Goal: Transaction & Acquisition: Purchase product/service

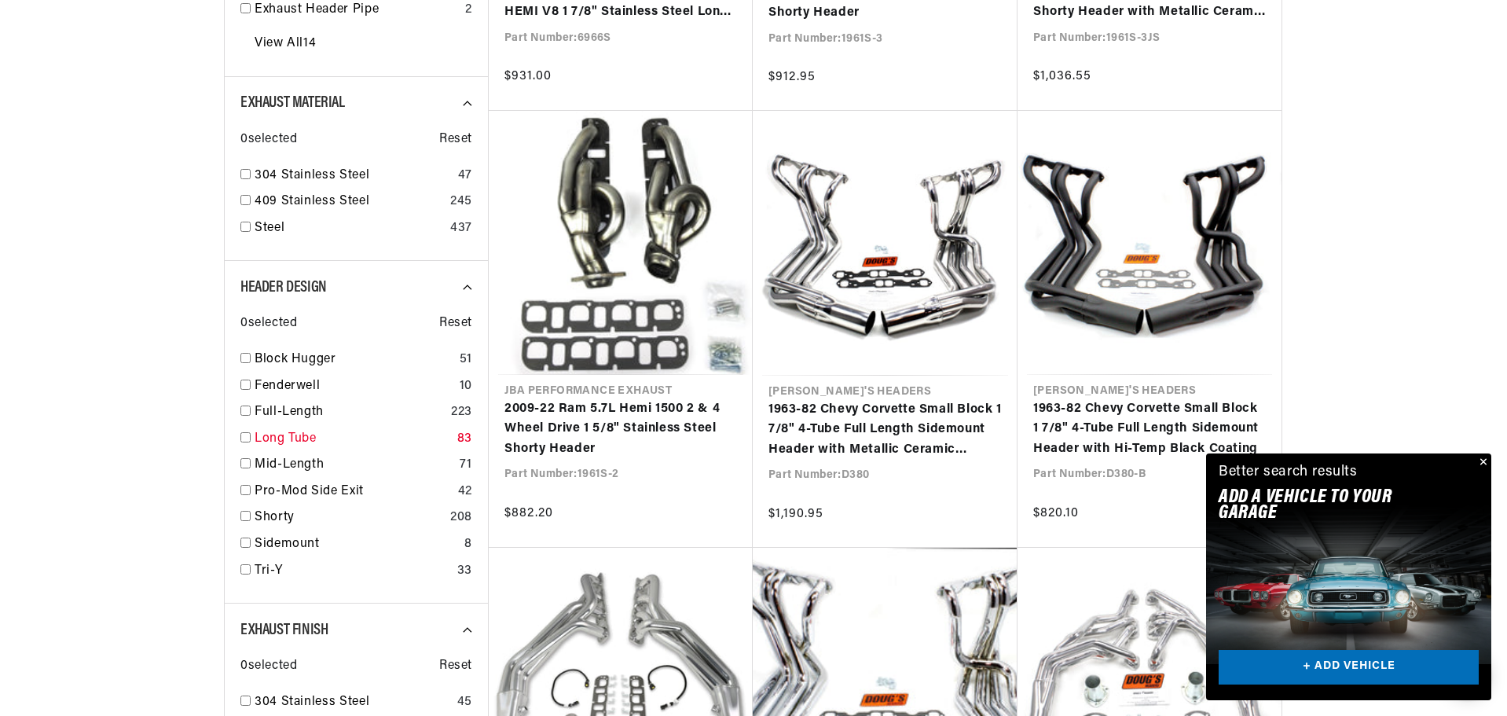
scroll to position [0, 476]
click at [247, 435] on input "checkbox" at bounding box center [245, 437] width 10 height 10
checkbox input "true"
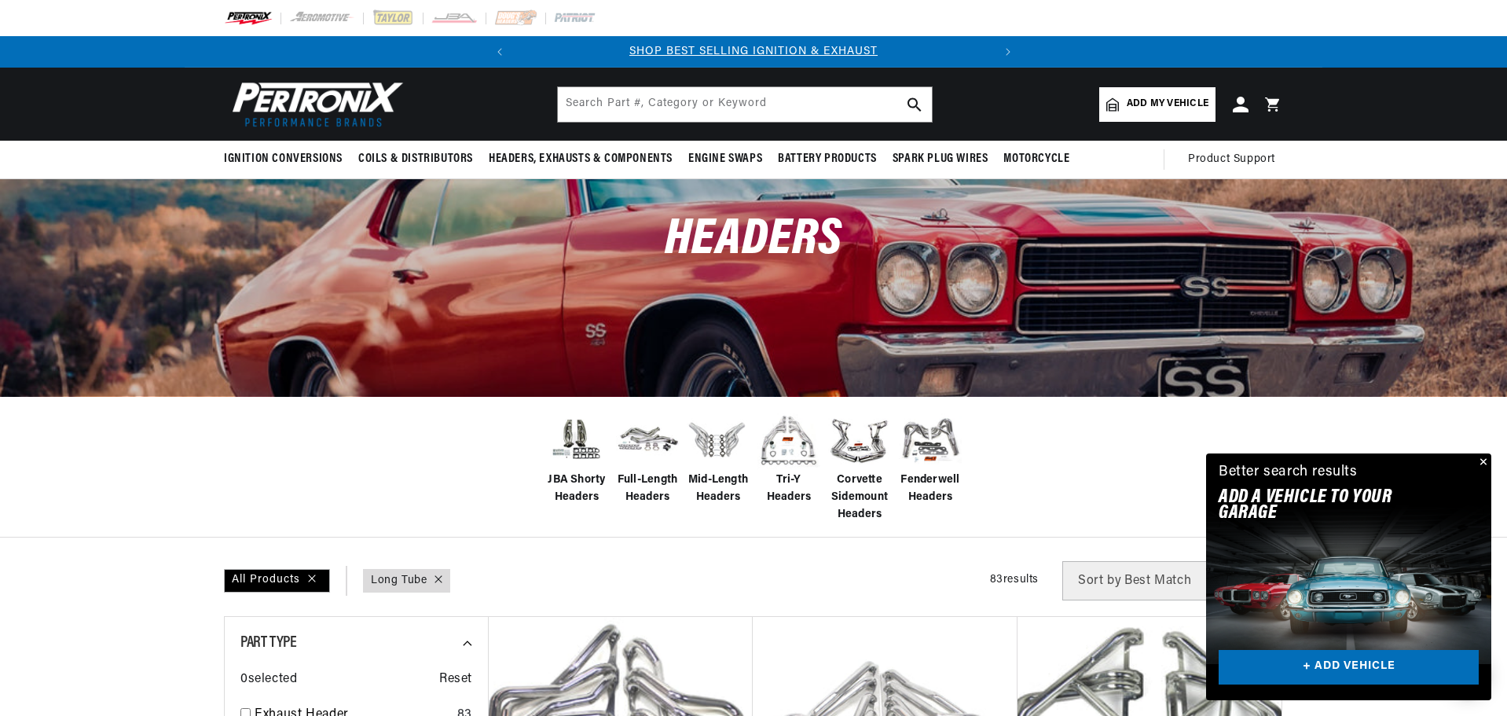
click at [1151, 94] on link "Add my vehicle" at bounding box center [1157, 104] width 116 height 35
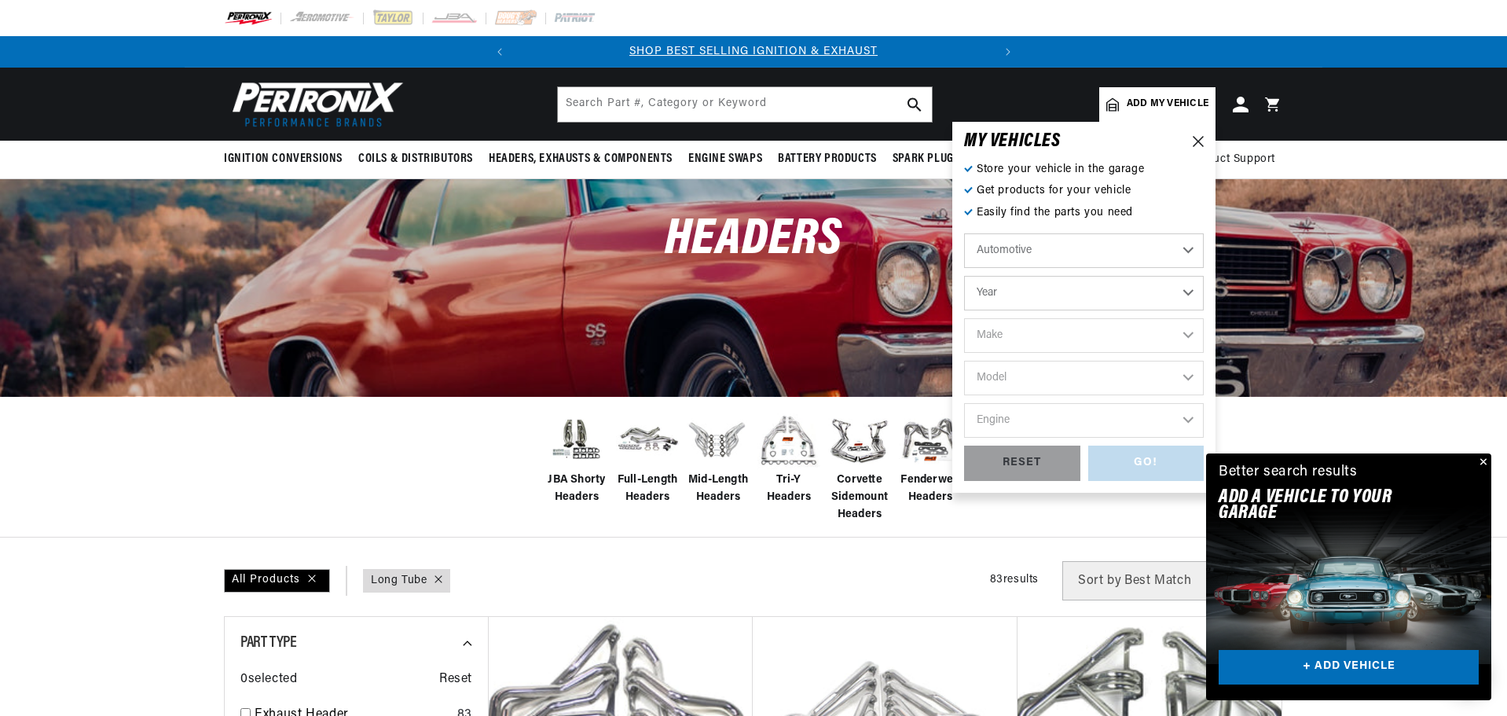
click at [1047, 247] on select "Automotive Agricultural Industrial Marine Motorcycle" at bounding box center [1084, 250] width 240 height 35
click at [1032, 293] on select "Year 2026 2025 2024 2023 2022 2021 2020 2019 2018 2017 2016 2015 2014 2013 2012…" at bounding box center [1084, 293] width 240 height 35
select select "1968"
click at [964, 276] on select "Year 2026 2025 2024 2023 2022 2021 2020 2019 2018 2017 2016 2015 2014 2013 2012…" at bounding box center [1084, 293] width 240 height 35
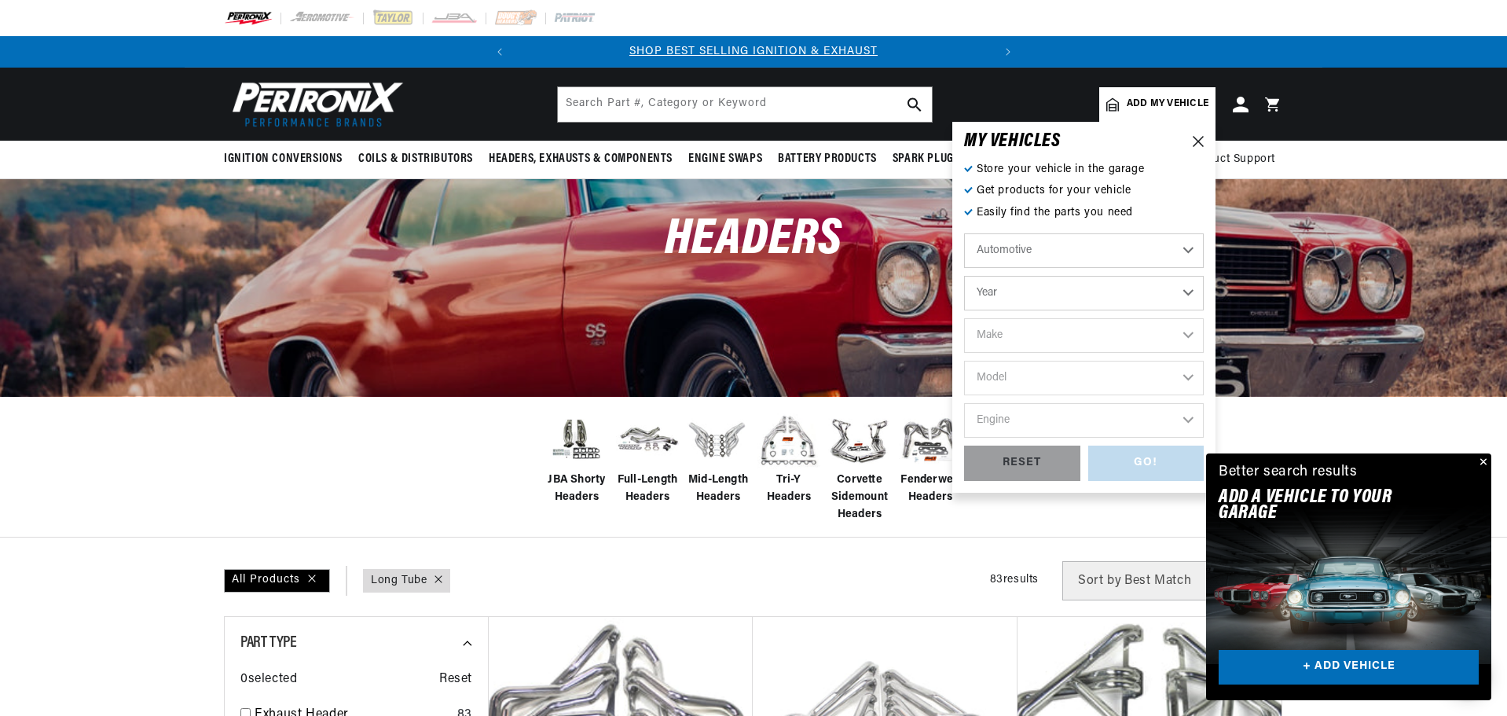
select select "1968"
click at [1018, 339] on select "Make Alfa Romeo American Motors Aston Martin Austin Austin Healey Avanti Bentle…" at bounding box center [1084, 335] width 240 height 35
select select "GMC"
click at [964, 318] on select "Make Alfa Romeo American Motors Aston Martin Austin Austin Healey Avanti Bentle…" at bounding box center [1084, 335] width 240 height 35
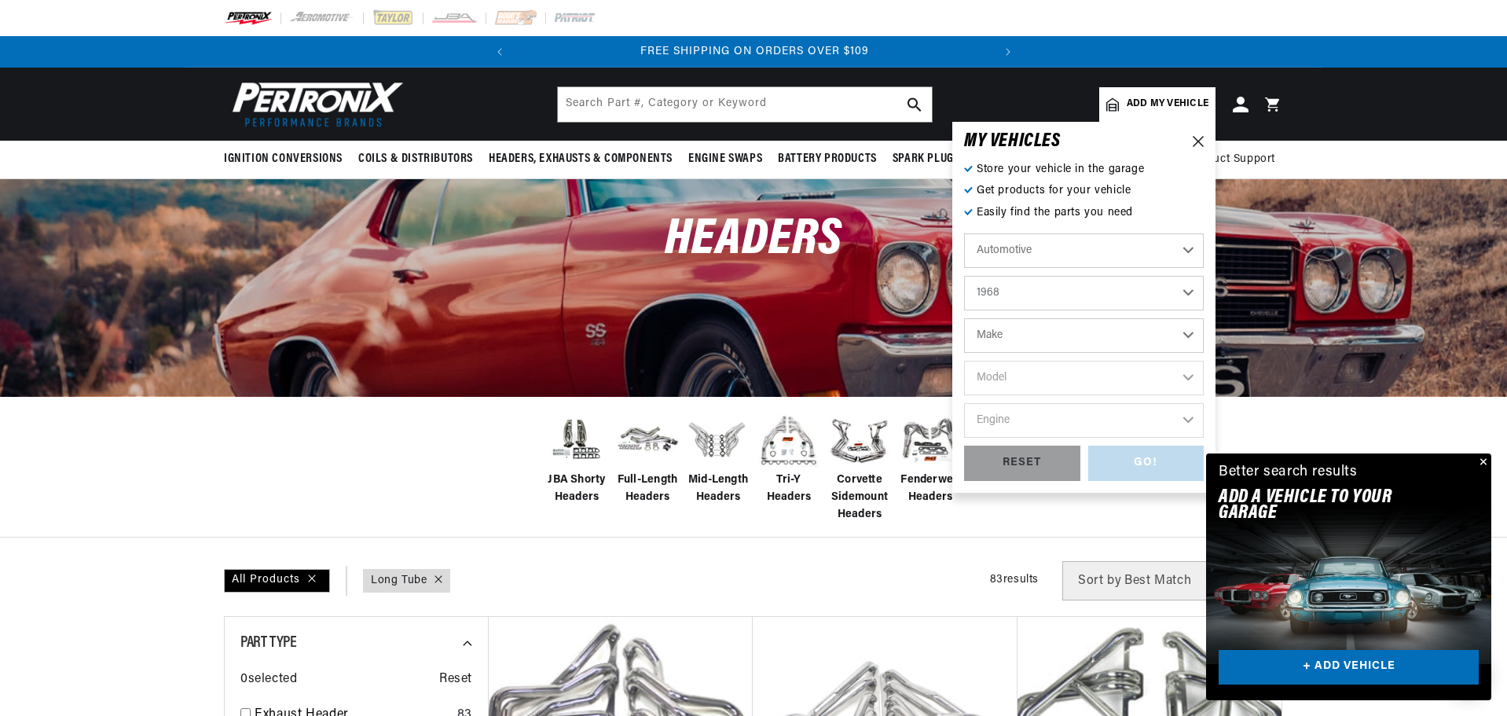
select select "GMC"
click at [1038, 382] on select "Model C15/C1500 Pickup C15/C1500 Suburban C25/C2500 Pickup C25/C2500 Suburban C…" at bounding box center [1084, 378] width 240 height 35
select select "C25-C2500-Pickup"
click at [964, 361] on select "Model C15/C1500 Pickup C15/C1500 Suburban C25/C2500 Pickup C25/C2500 Suburban C…" at bounding box center [1084, 378] width 240 height 35
select select "C25-C2500-Pickup"
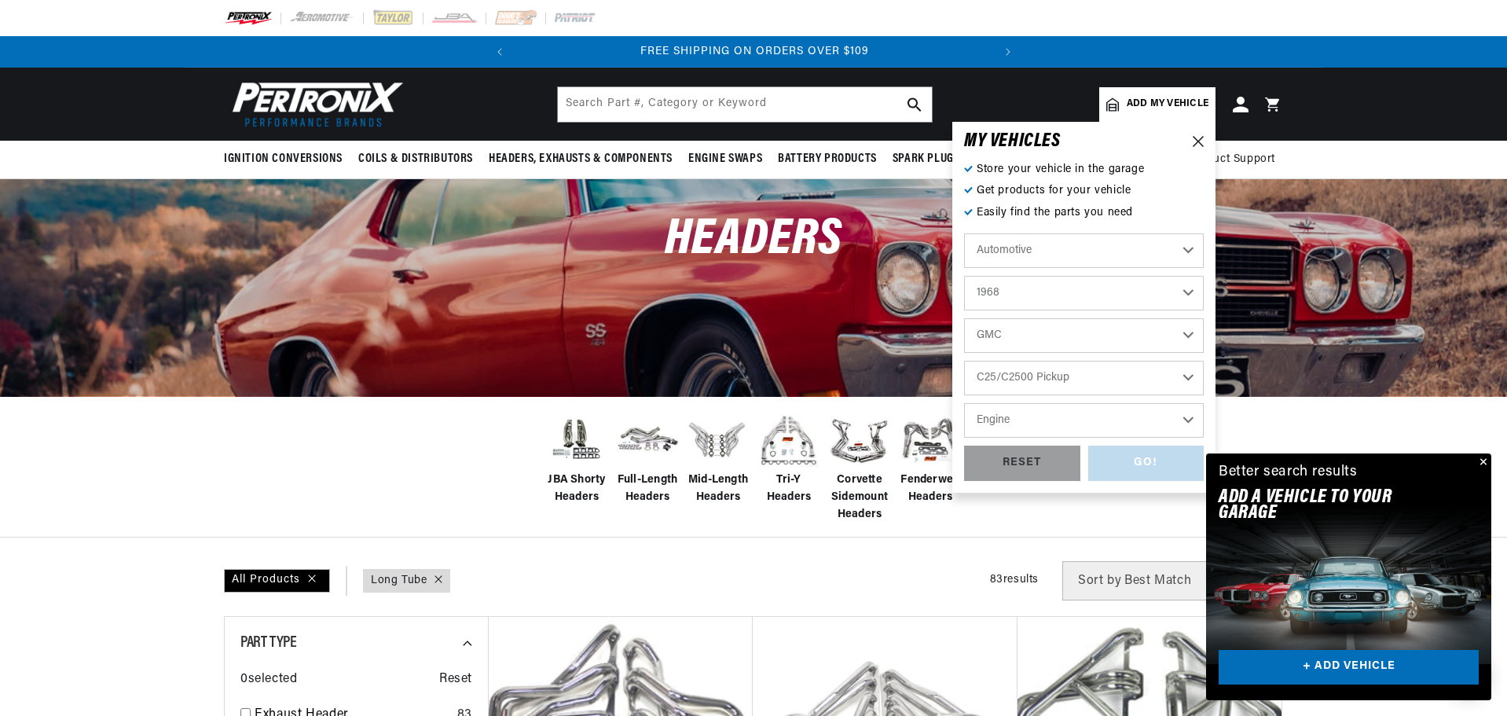
scroll to position [0, 71]
click at [1018, 425] on select "Engine 4.6L 6.6L 7.4L 250cid / 4.1L 292cid / 4.8L 305cid / 5.0L 307cid / 5.0L 3…" at bounding box center [1084, 420] width 240 height 35
select select "396cid-6.5L"
click at [964, 403] on select "Engine 4.6L 6.6L 7.4L 250cid / 4.1L 292cid / 4.8L 305cid / 5.0L 307cid / 5.0L 3…" at bounding box center [1084, 420] width 240 height 35
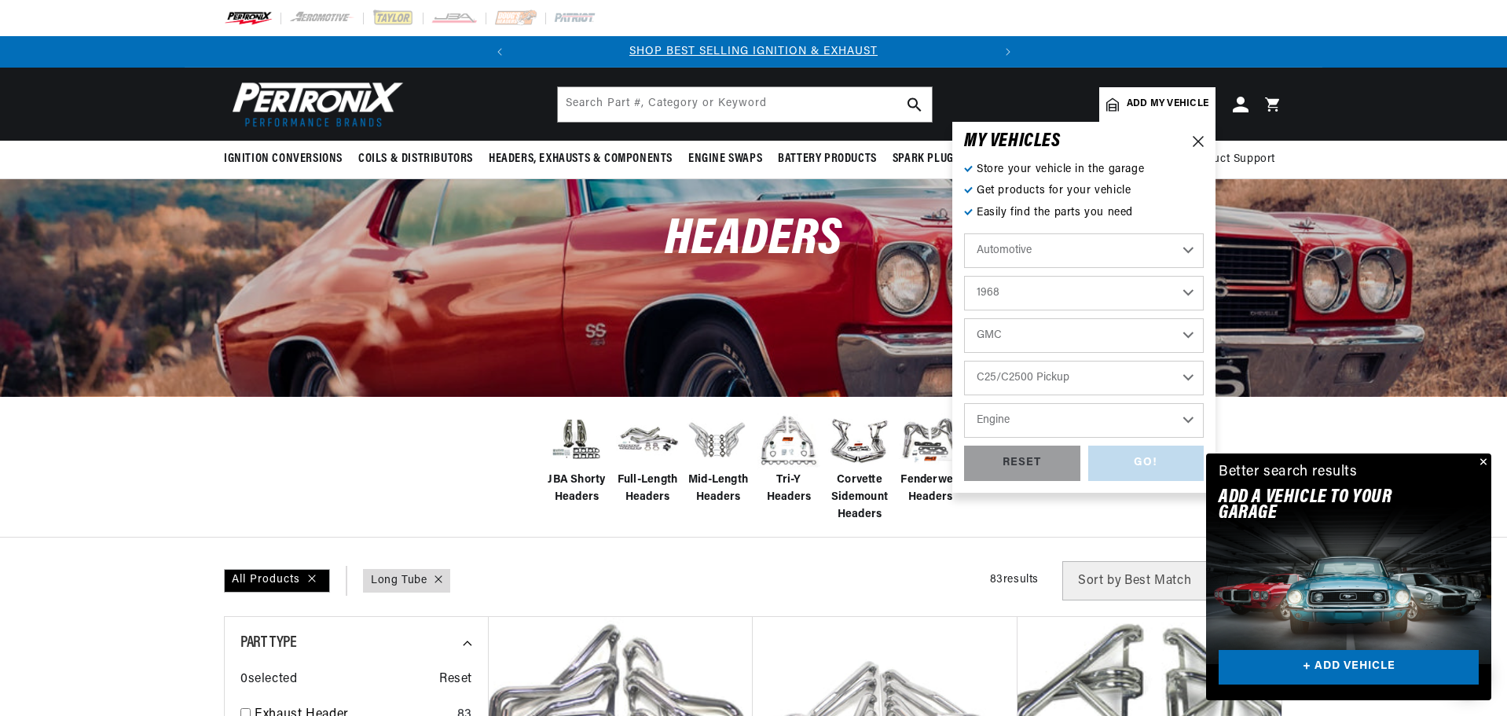
select select "396cid-6.5L"
click at [1128, 458] on div "GO!" at bounding box center [1146, 462] width 116 height 35
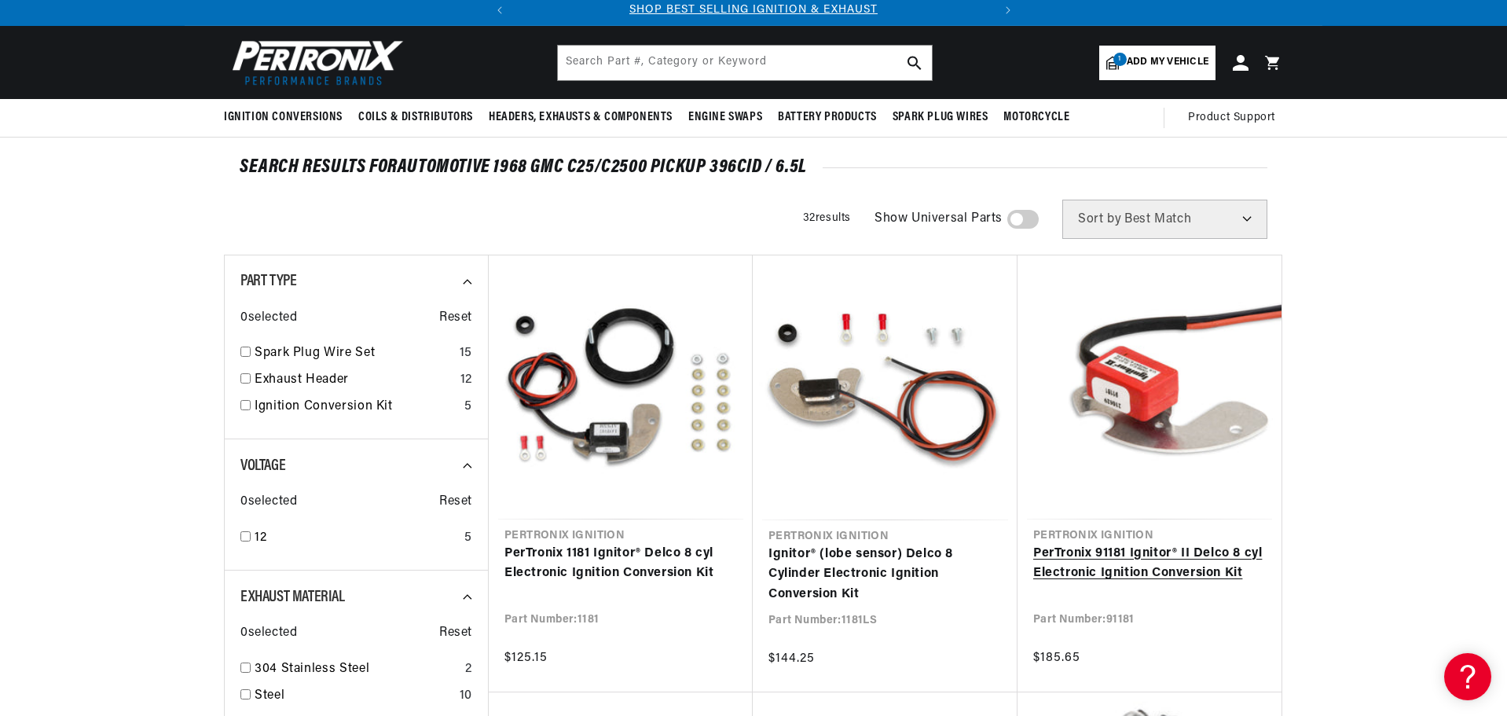
scroll to position [79, 0]
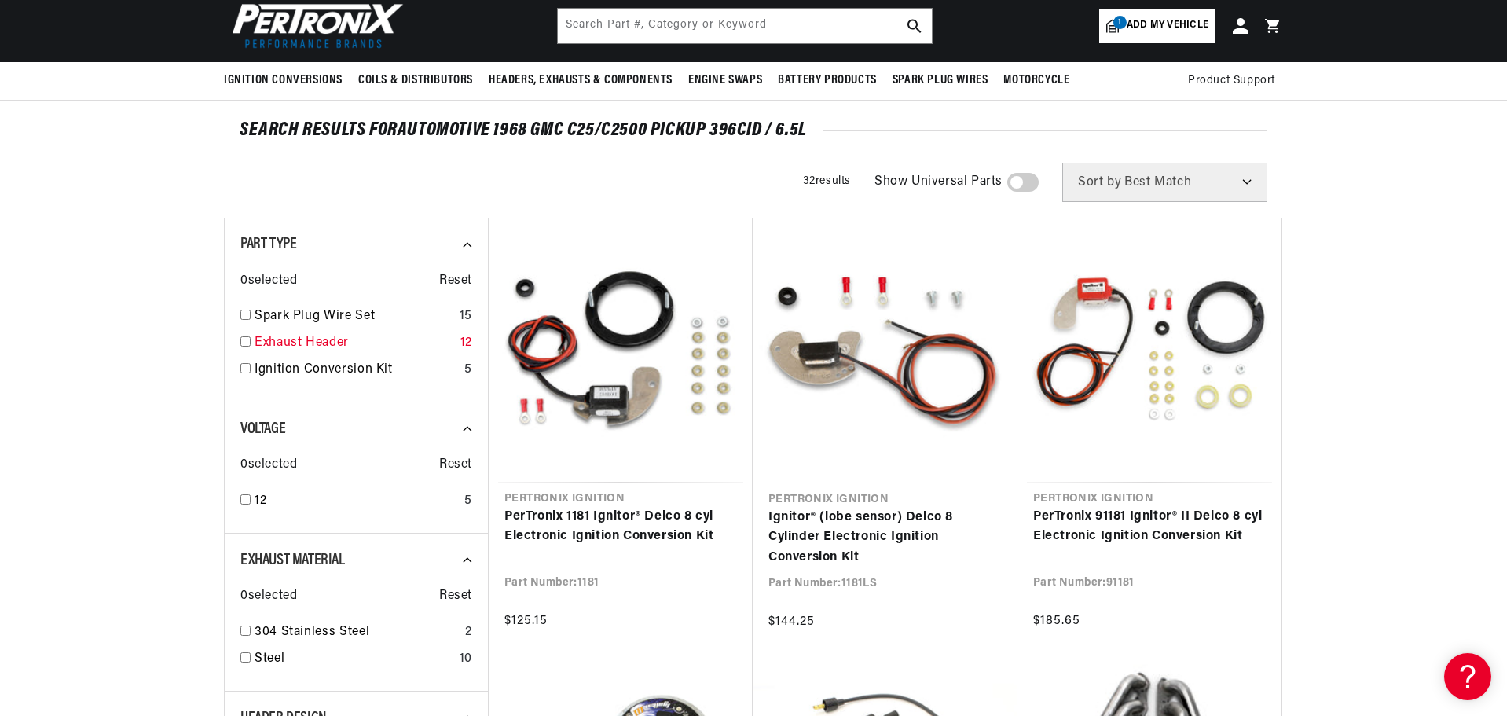
click at [244, 342] on input "checkbox" at bounding box center [245, 341] width 10 height 10
checkbox input "true"
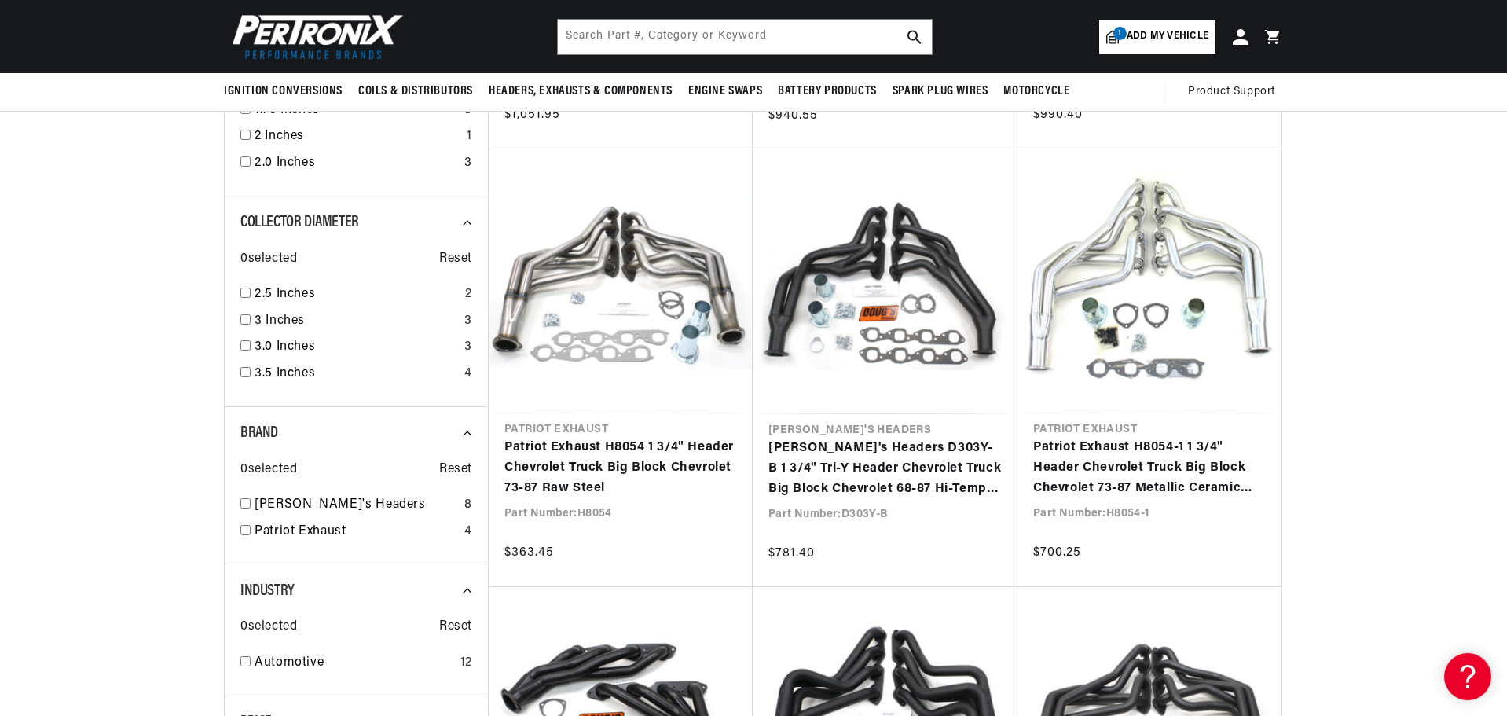
scroll to position [0, 476]
click at [245, 347] on input "checkbox" at bounding box center [245, 345] width 10 height 10
checkbox input "true"
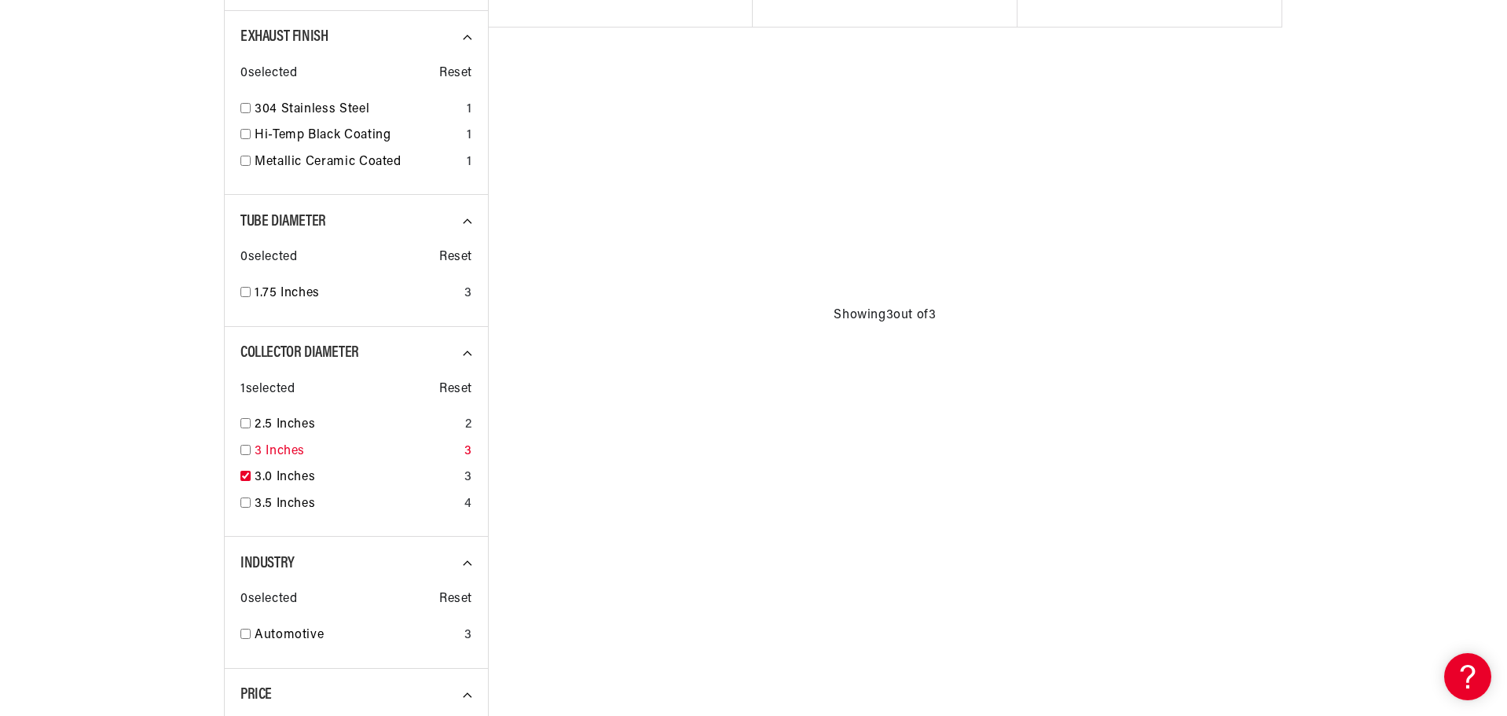
scroll to position [707, 0]
click at [245, 503] on input "checkbox" at bounding box center [245, 501] width 10 height 10
checkbox input "true"
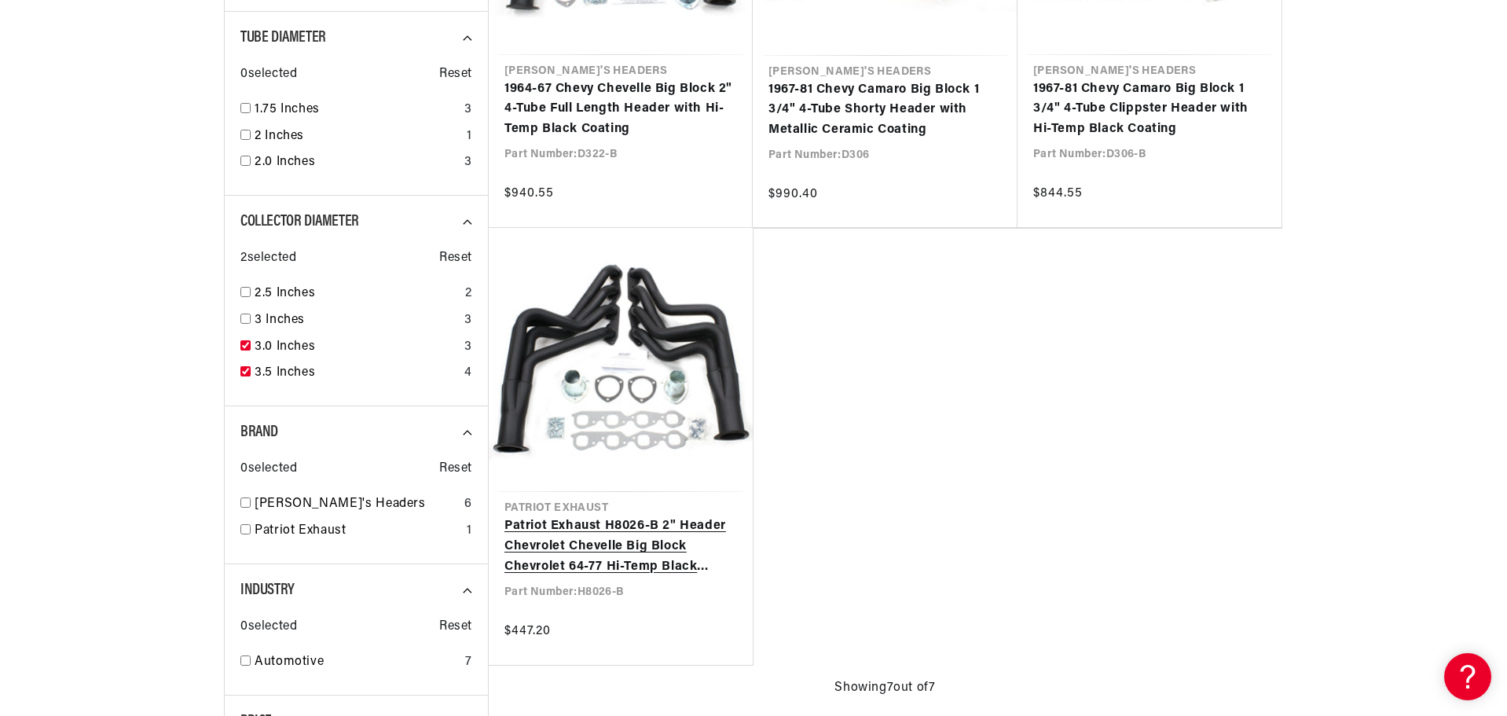
click at [656, 516] on link "Patriot Exhaust H8026-B 2" Header Chevrolet Chevelle Big Block Chevrolet 64-77 …" at bounding box center [620, 546] width 232 height 60
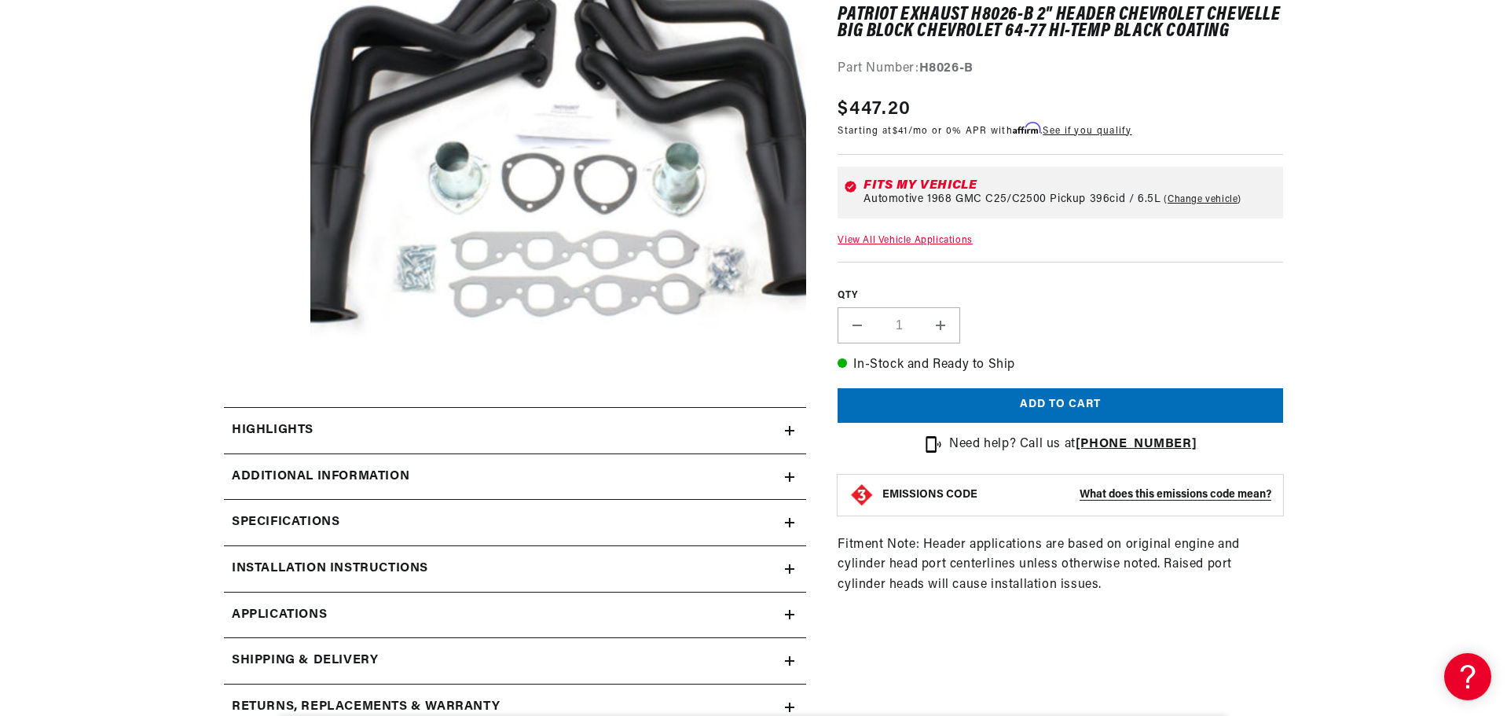
scroll to position [393, 0]
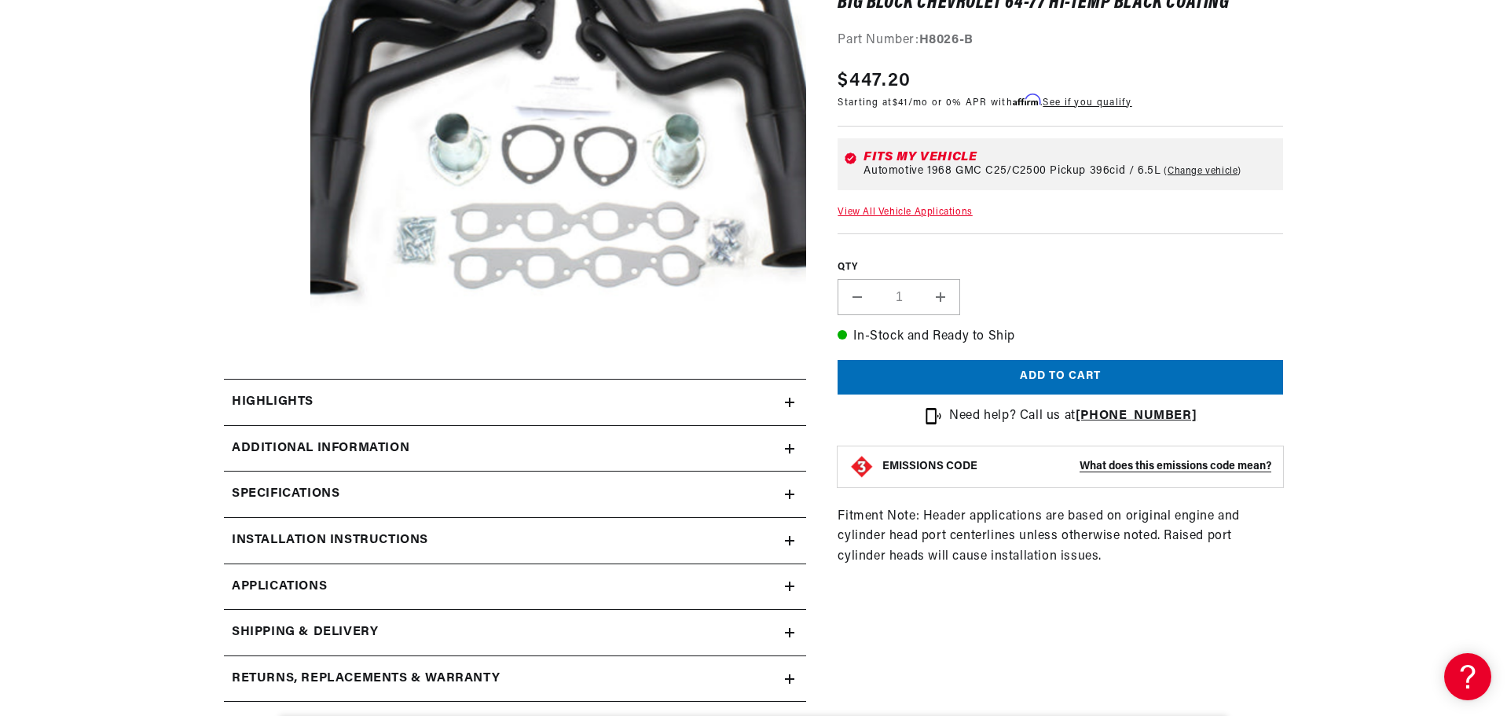
click at [782, 406] on div "Highlights" at bounding box center [504, 402] width 561 height 20
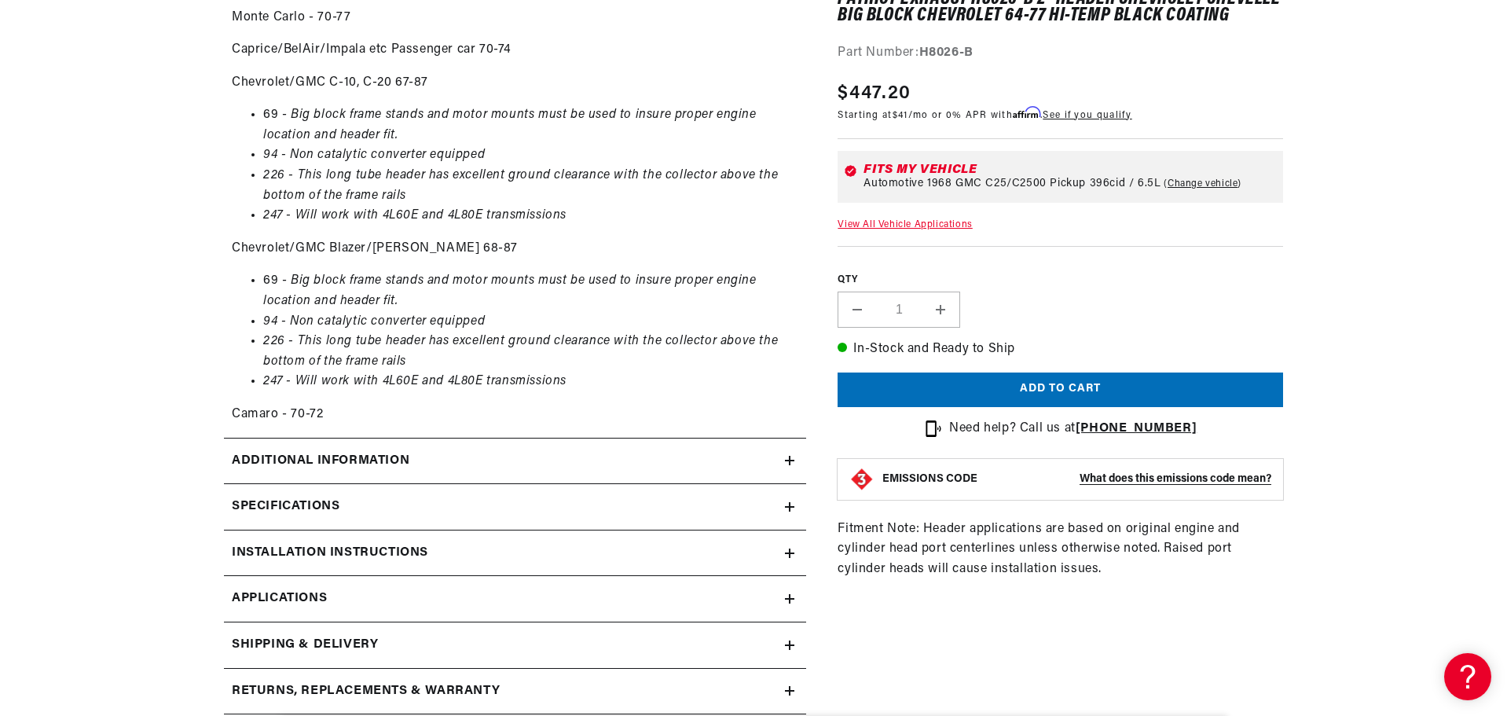
scroll to position [0, 476]
click at [784, 503] on div "Specifications" at bounding box center [504, 506] width 561 height 20
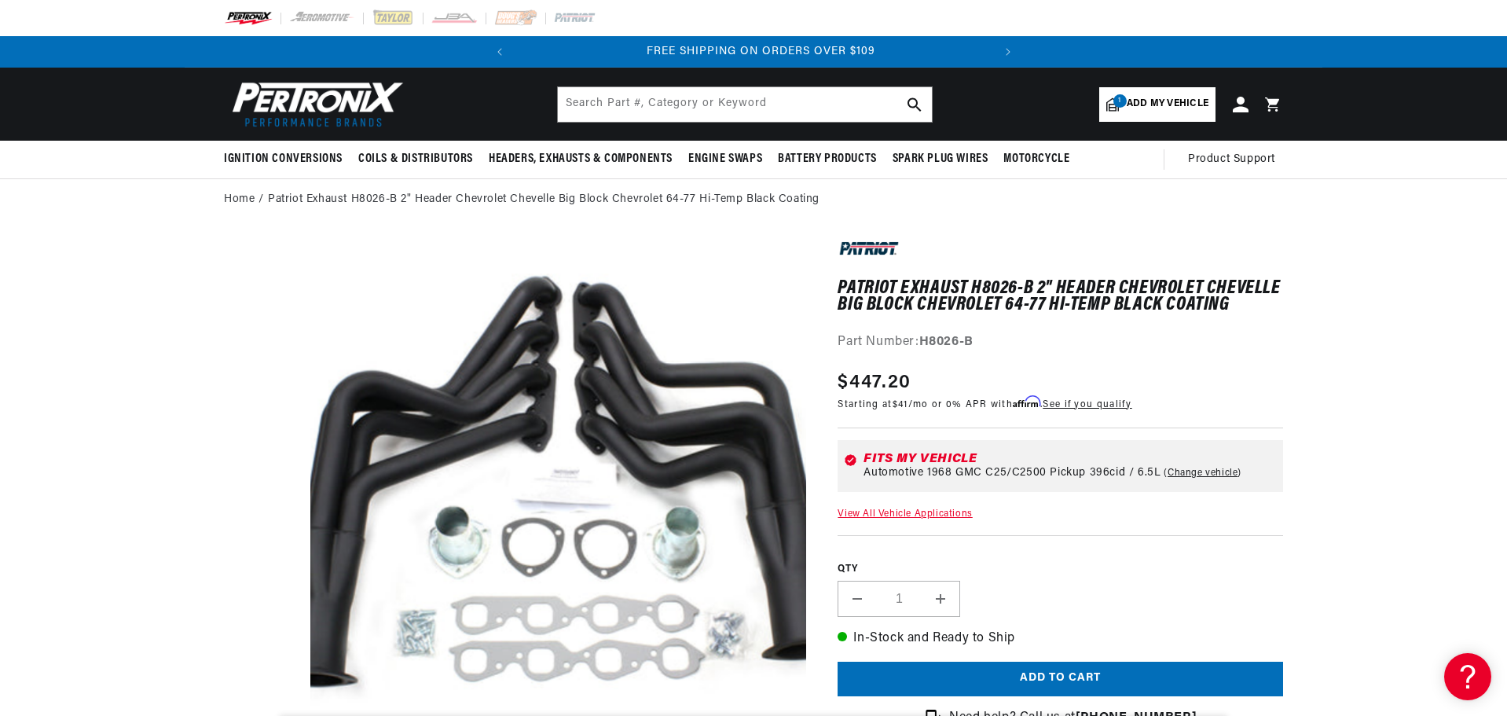
scroll to position [0, 0]
